Goal: Communication & Community: Ask a question

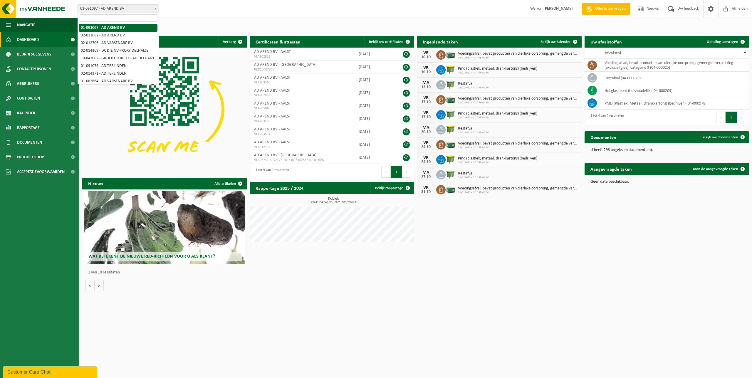
click at [117, 9] on span "01-091097 - AD AREND BV" at bounding box center [118, 9] width 81 height 8
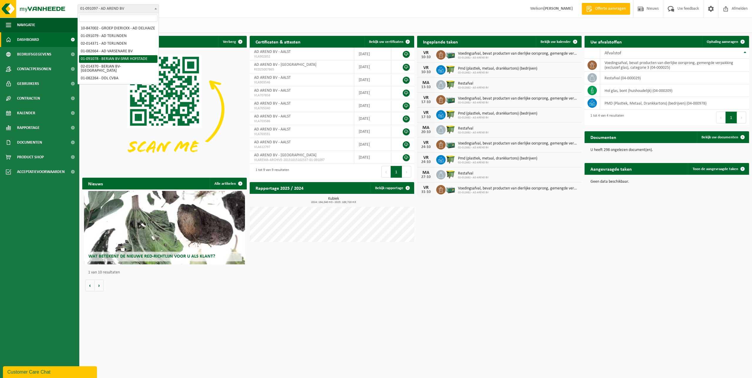
select select "748"
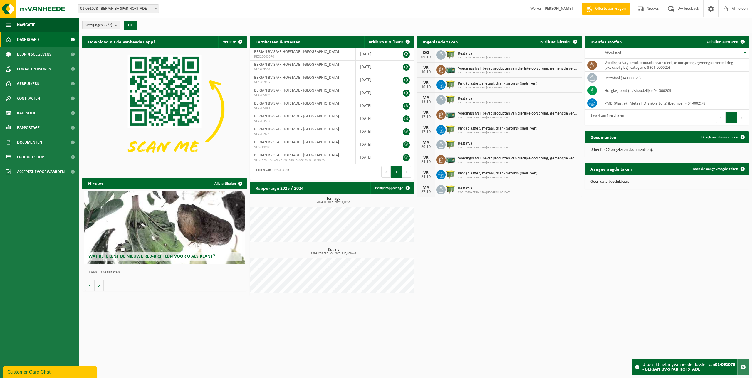
click at [744, 368] on span "button" at bounding box center [743, 367] width 5 height 5
drag, startPoint x: 40, startPoint y: 374, endPoint x: 46, endPoint y: 483, distance: 108.9
click at [40, 374] on div "Customer Care Chat" at bounding box center [49, 372] width 85 height 7
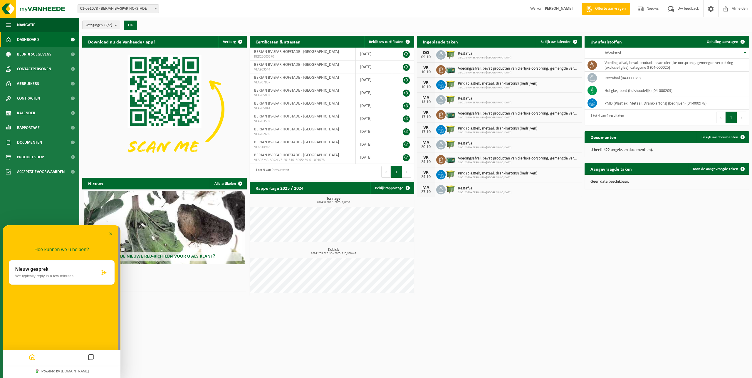
click at [52, 274] on div "Nieuw gesprek We typically reply in a few minutes" at bounding box center [57, 272] width 85 height 11
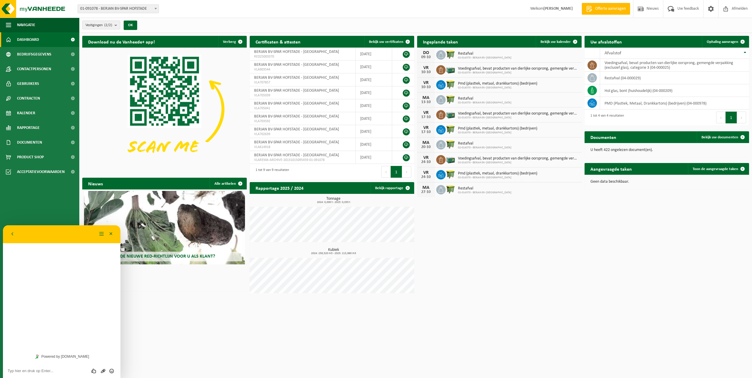
click at [35, 370] on textarea at bounding box center [62, 371] width 108 height 5
type textarea "Goedemiddag."
click at [33, 371] on textarea "Ik ben hier nog eens hoor om na te vragen voor de lediging van Spar Hofstade" at bounding box center [62, 368] width 108 height 9
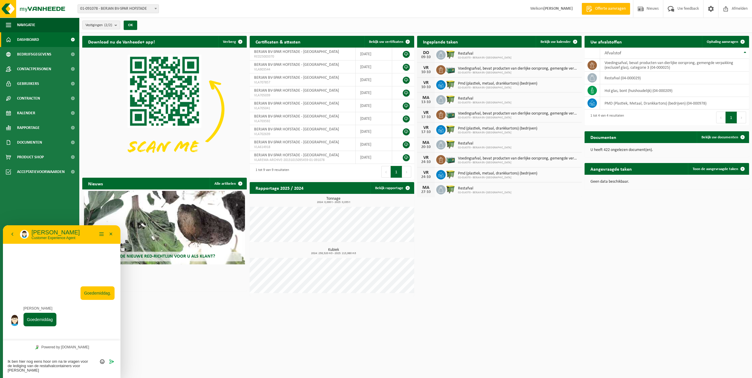
click at [39, 372] on textarea "Ik ben hier nog eens hoor om na te vragen voor de lediging van de restafvalcont…" at bounding box center [62, 366] width 108 height 14
type textarea "Ik ben hier nog eens hoor om na te vragen voor de lediging van de restafvalcont…"
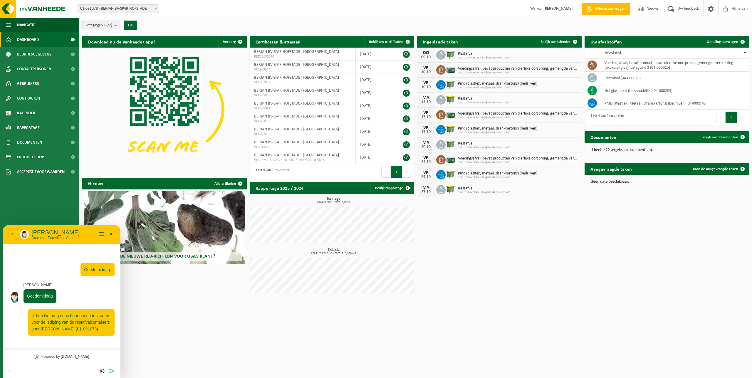
type textarea "H"
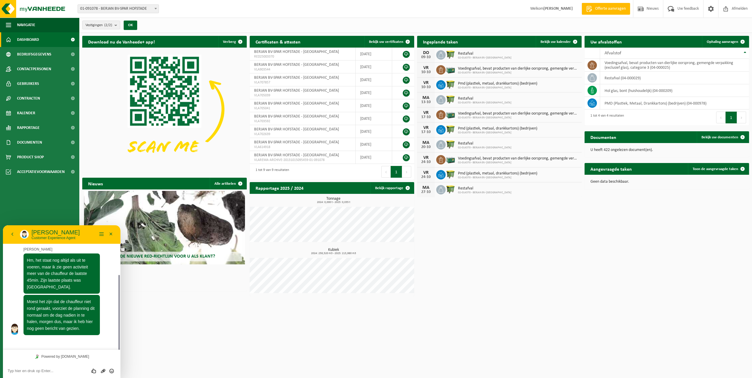
scroll to position [65, 0]
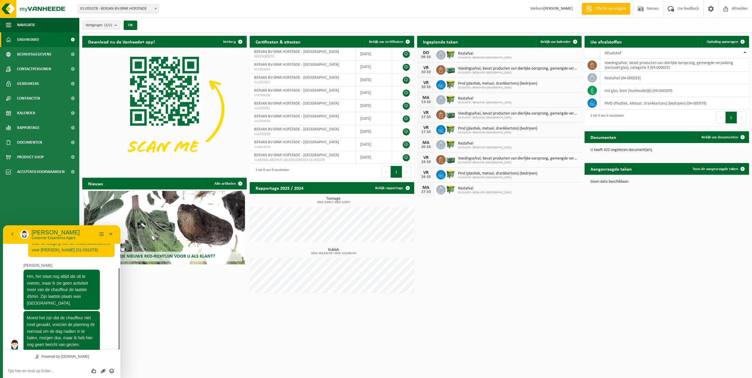
click at [21, 371] on textarea at bounding box center [62, 371] width 108 height 5
click at [14, 370] on textarea "OKe bedankt voor de info." at bounding box center [62, 371] width 108 height 5
click at [57, 371] on textarea "Oke bedankt voor de info." at bounding box center [62, 371] width 108 height 5
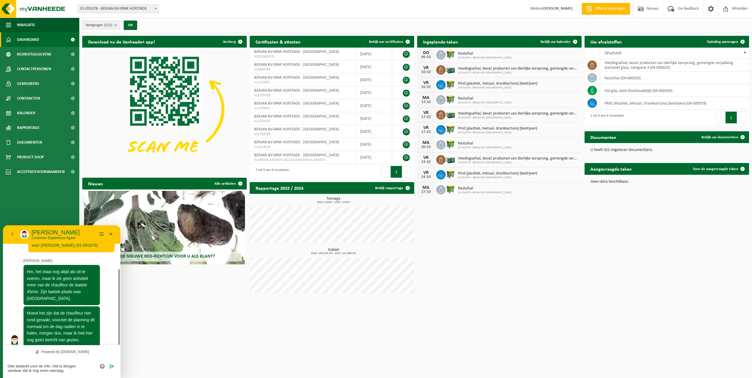
click at [81, 364] on textarea "Oke bedankt voor de info. Het is dringen vandaar dat ik nog even navraag." at bounding box center [62, 368] width 108 height 9
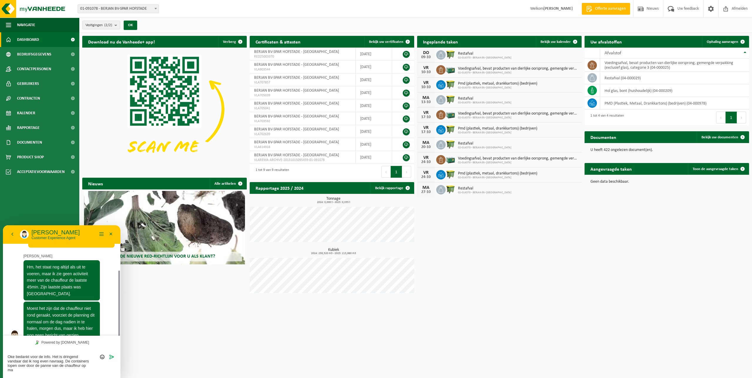
scroll to position [0, 0]
type textarea "Oke bedankt voor de info. Het is dringend vandaar dat ik nog even navraag. De c…"
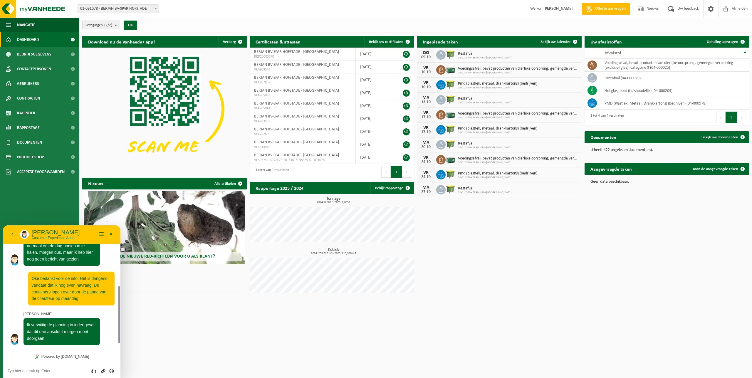
scroll to position [144, 0]
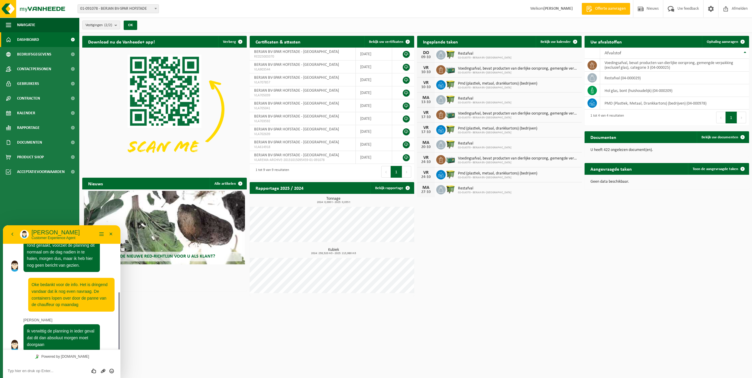
click at [36, 370] on textarea at bounding box center [62, 371] width 108 height 5
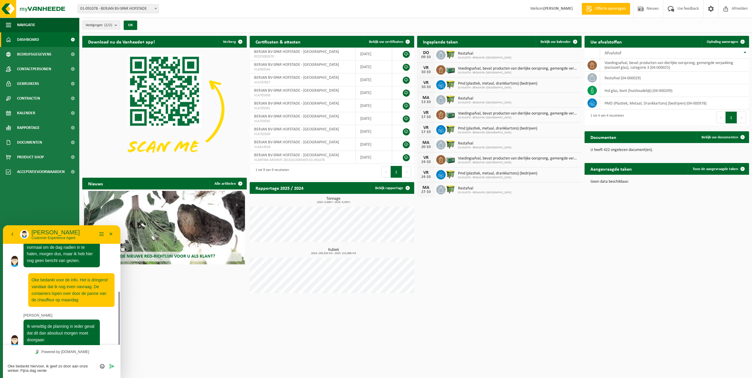
type textarea "Oke bedankt hiervoor, ik geef zo door aan onze winkel. Fijna dag verder"
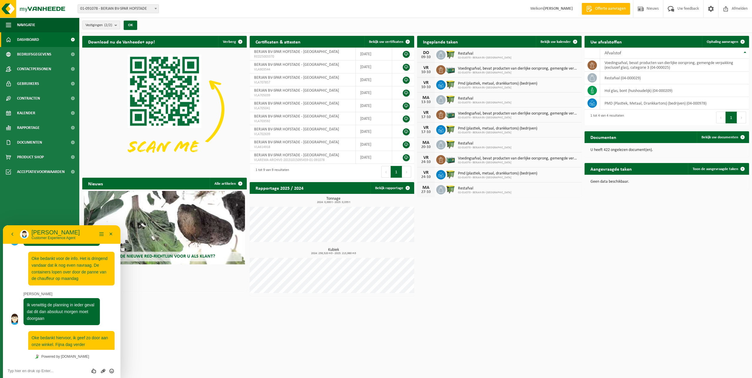
scroll to position [220, 0]
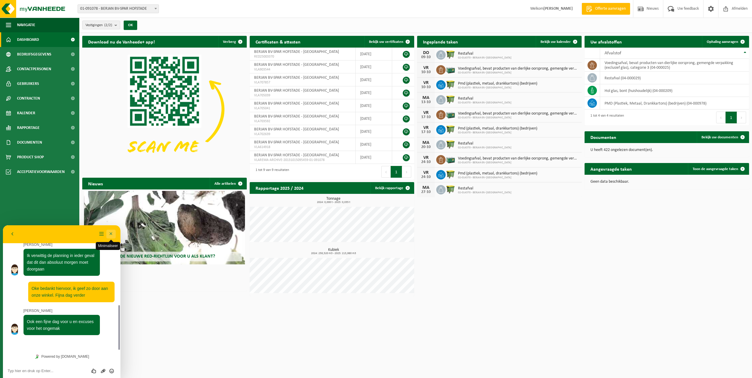
click at [111, 233] on button "Minimaliseer" at bounding box center [110, 234] width 9 height 9
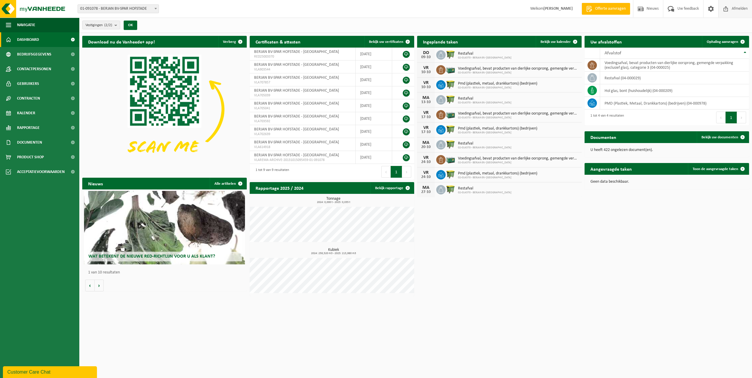
click at [734, 8] on span "Afmelden" at bounding box center [739, 8] width 19 height 17
